Goal: Task Accomplishment & Management: Use online tool/utility

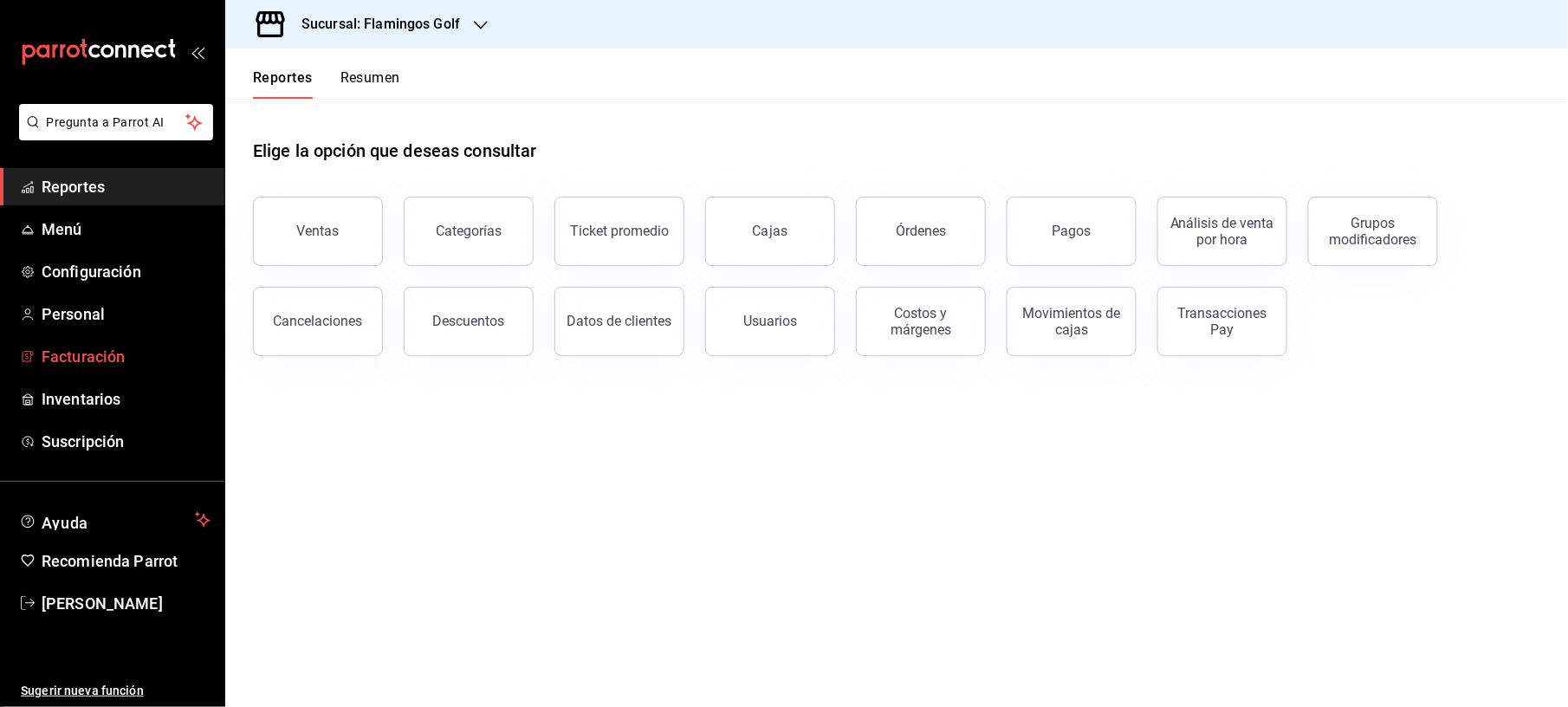
click at [80, 352] on span "Facturación" at bounding box center [126, 356] width 169 height 23
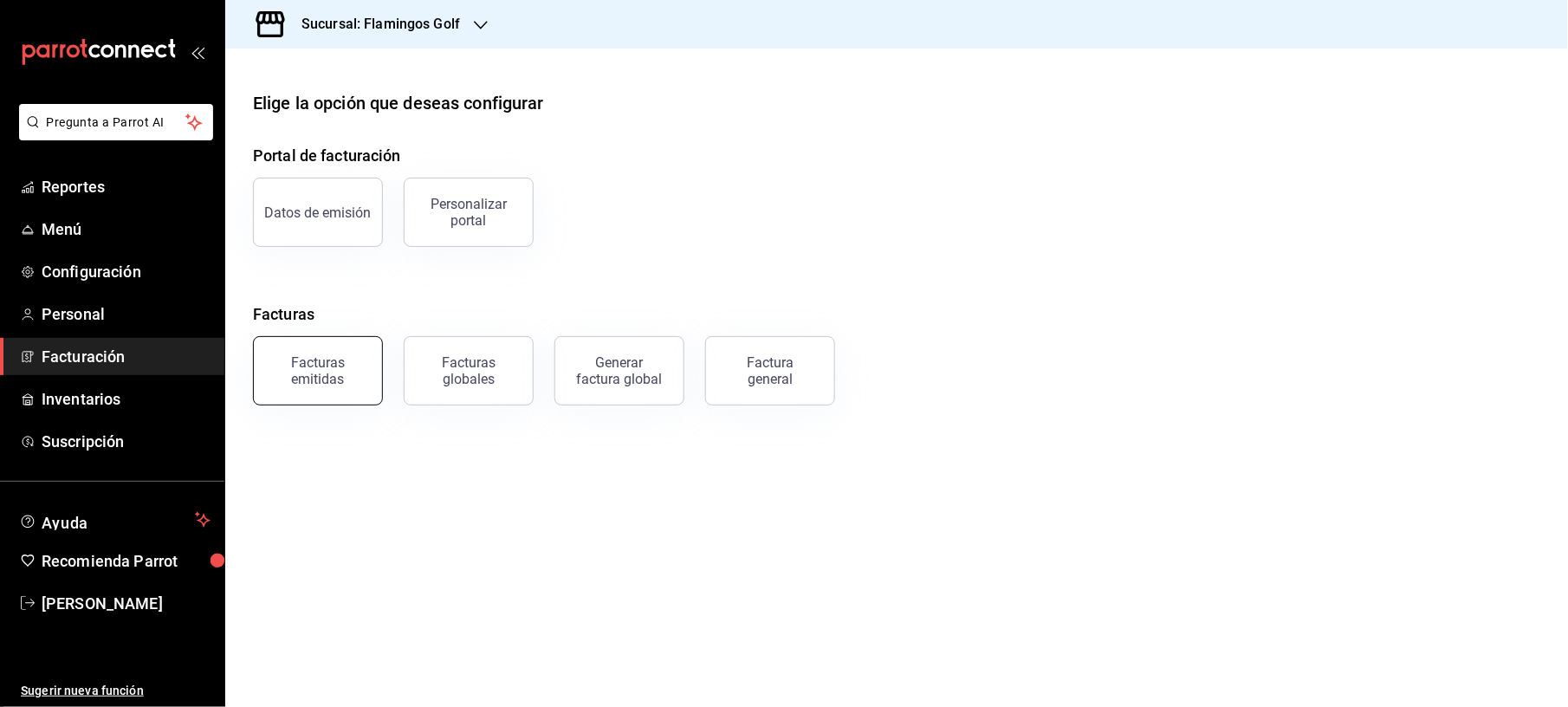
click at [328, 375] on div "Facturas emitidas" at bounding box center [318, 371] width 107 height 33
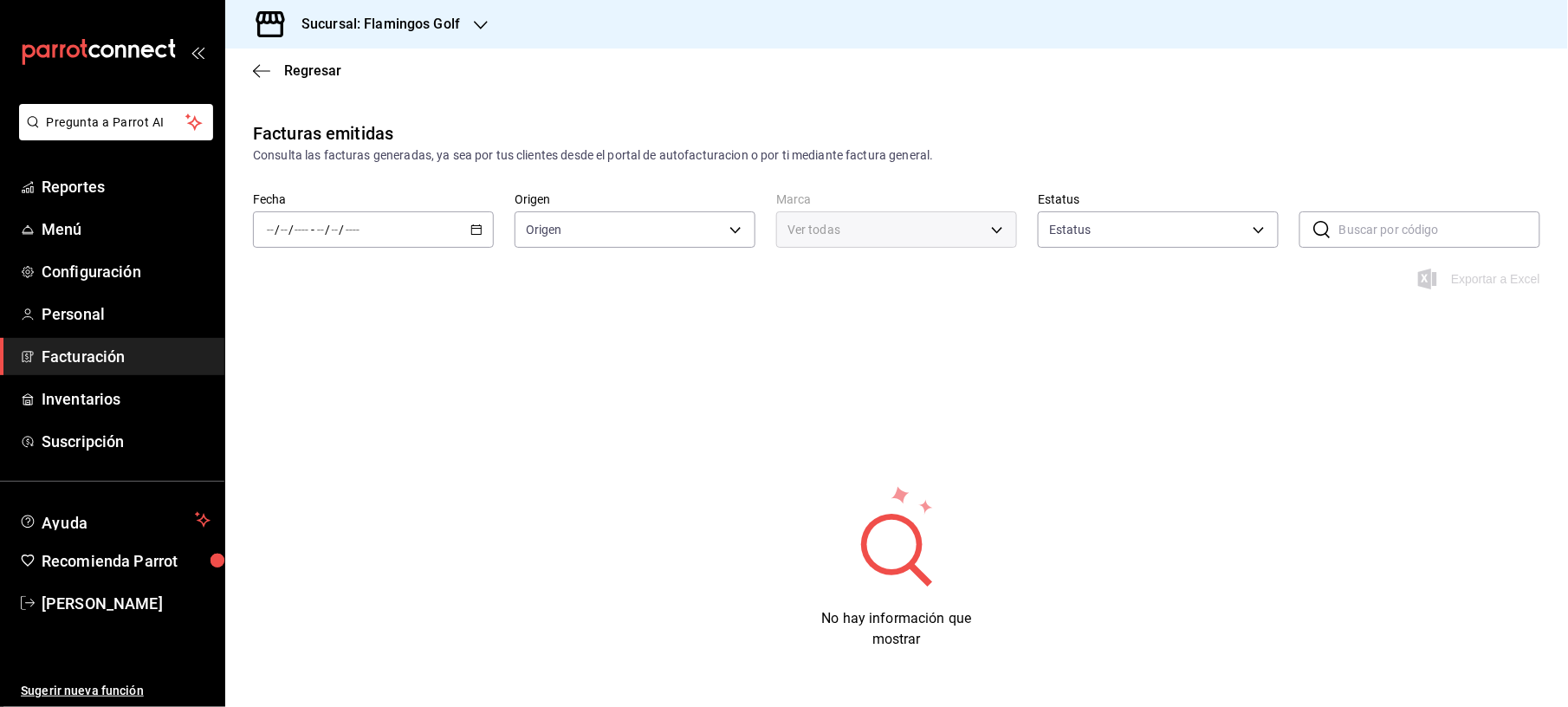
type input "ORDER_INVOICE,GENERAL_INVOICE"
type input "ACTIVE,PENDING_CANCELLATION,CANCELLED,PRE_CANCELLED"
type input "fcb6ad62-2d7c-4c8d-a7b9-f3ea60482d45"
click at [458, 226] on div "/ / - / /" at bounding box center [373, 229] width 241 height 36
click at [327, 398] on span "Mes actual" at bounding box center [335, 399] width 135 height 19
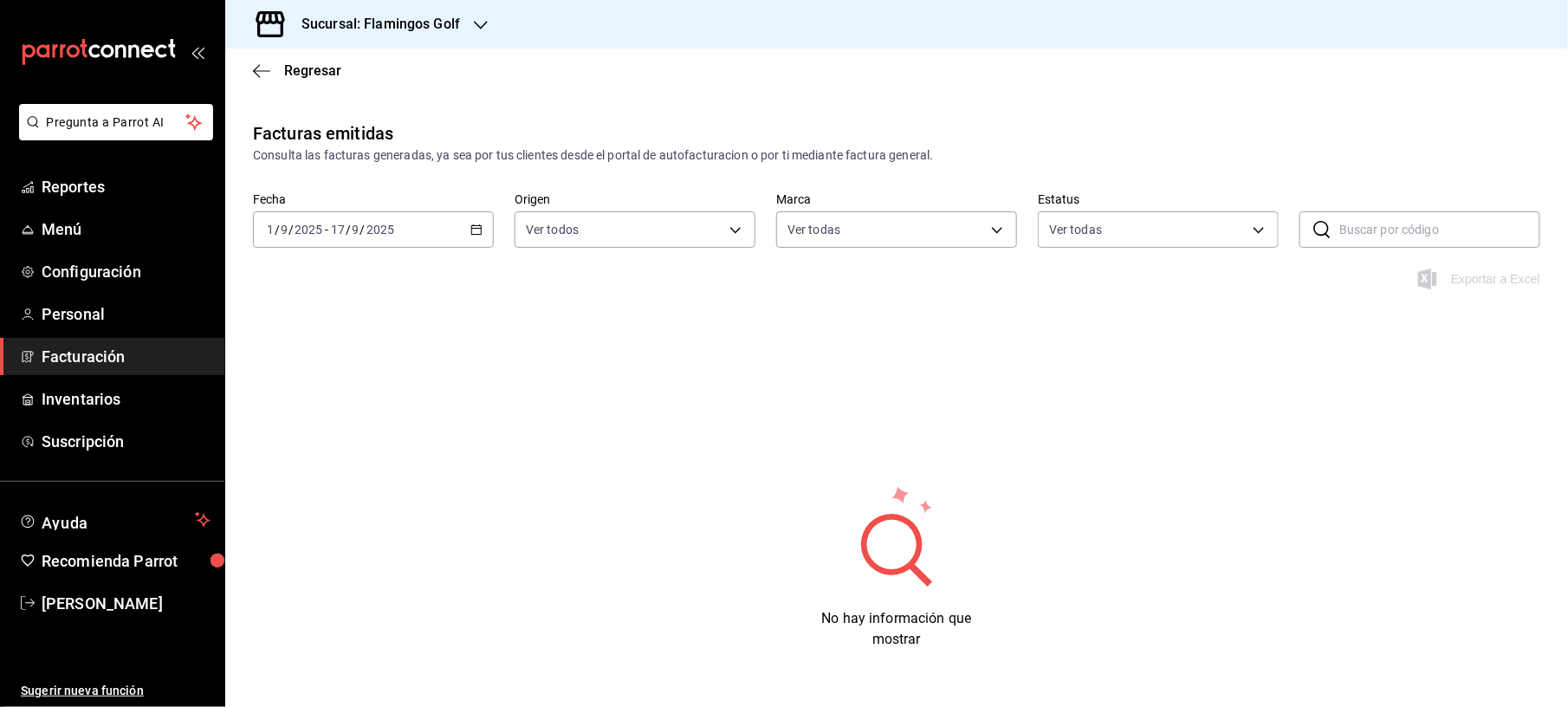
click at [461, 29] on div "Sucursal: Flamingos Golf" at bounding box center [367, 24] width 256 height 49
click at [391, 73] on div "Sabal (NAY)" at bounding box center [355, 74] width 232 height 19
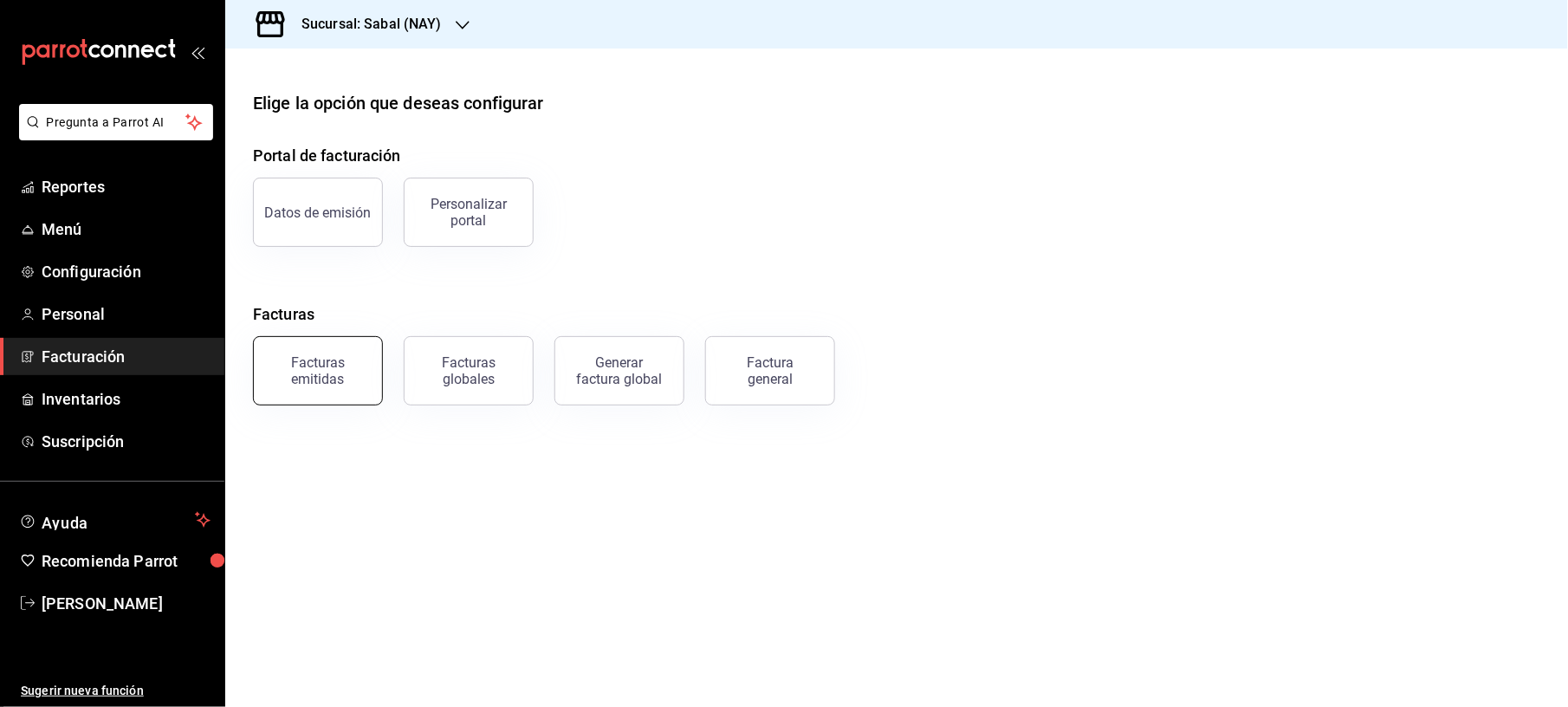
click at [286, 381] on div "Facturas emitidas" at bounding box center [318, 371] width 107 height 33
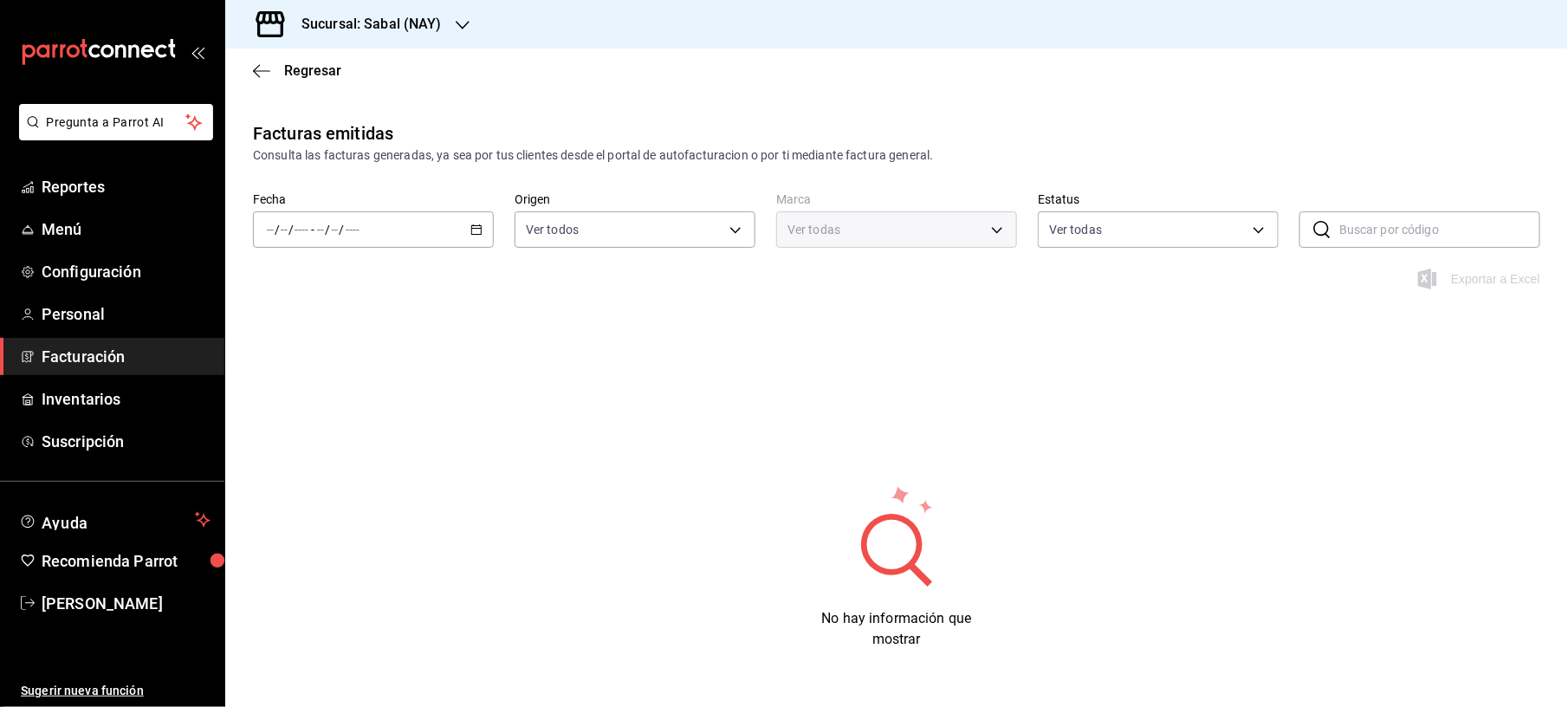
click at [471, 225] on \(Stroke\) "button" at bounding box center [476, 230] width 11 height 10
type input "7bb9fc4a-963e-4e00-9402-9ac56289446f"
click at [302, 399] on span "Mes actual" at bounding box center [335, 399] width 135 height 19
